Goal: Task Accomplishment & Management: Use online tool/utility

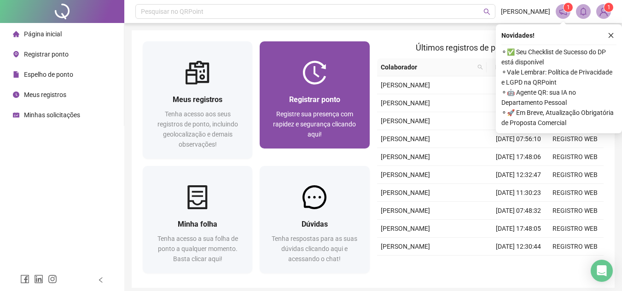
click at [294, 103] on span "Registrar ponto" at bounding box center [314, 99] width 51 height 9
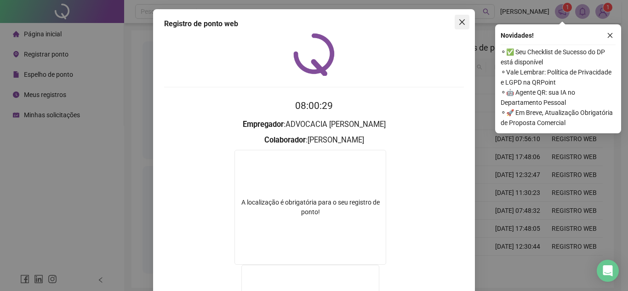
click at [459, 23] on icon "close" at bounding box center [462, 21] width 7 height 7
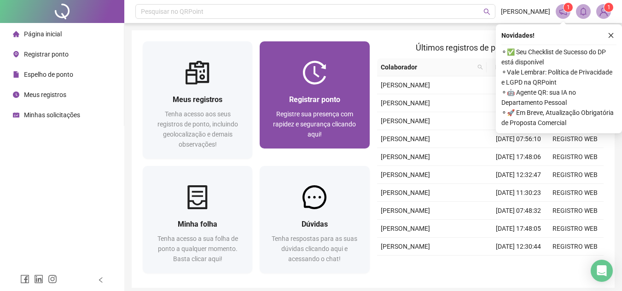
click at [351, 115] on span "Registre sua presença com rapidez e segurança clicando aqui!" at bounding box center [314, 124] width 83 height 28
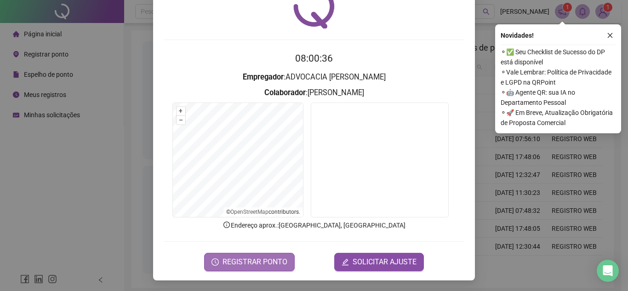
scroll to position [48, 0]
click at [275, 249] on form "08:00:36 Empregador : ADVOCACIA DE [PERSON_NAME] : [PERSON_NAME] + – ⇧ › © Open…" at bounding box center [314, 161] width 300 height 220
click at [271, 258] on span "REGISTRAR PONTO" at bounding box center [255, 261] width 65 height 11
